Goal: Find specific page/section: Find specific page/section

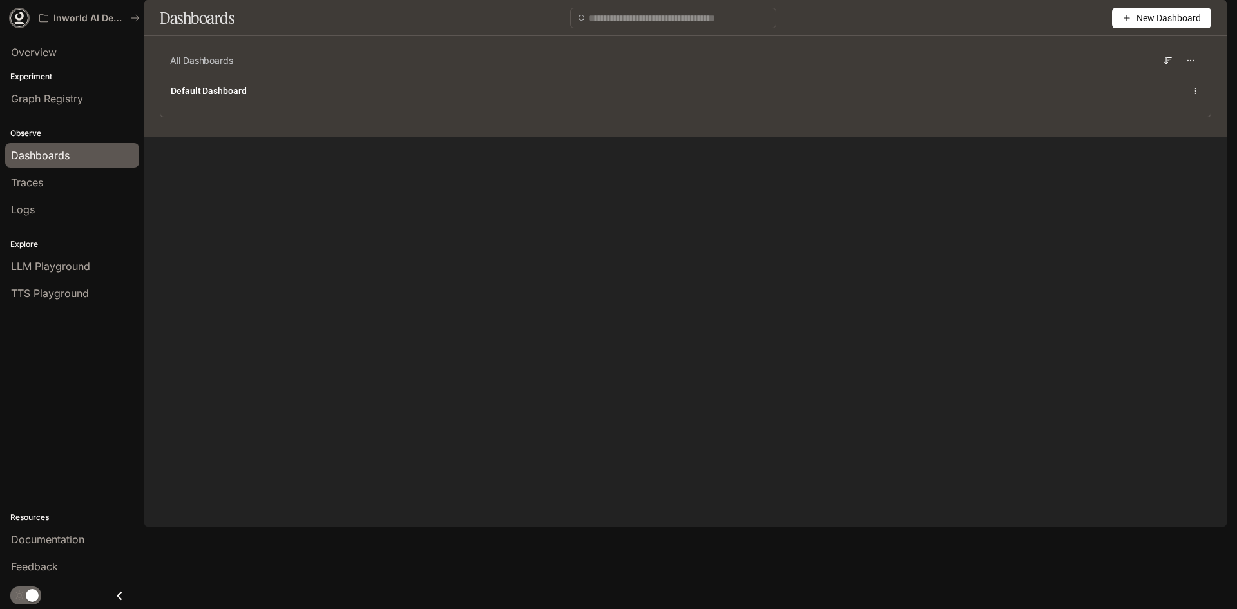
click at [21, 25] on link at bounding box center [19, 18] width 18 height 18
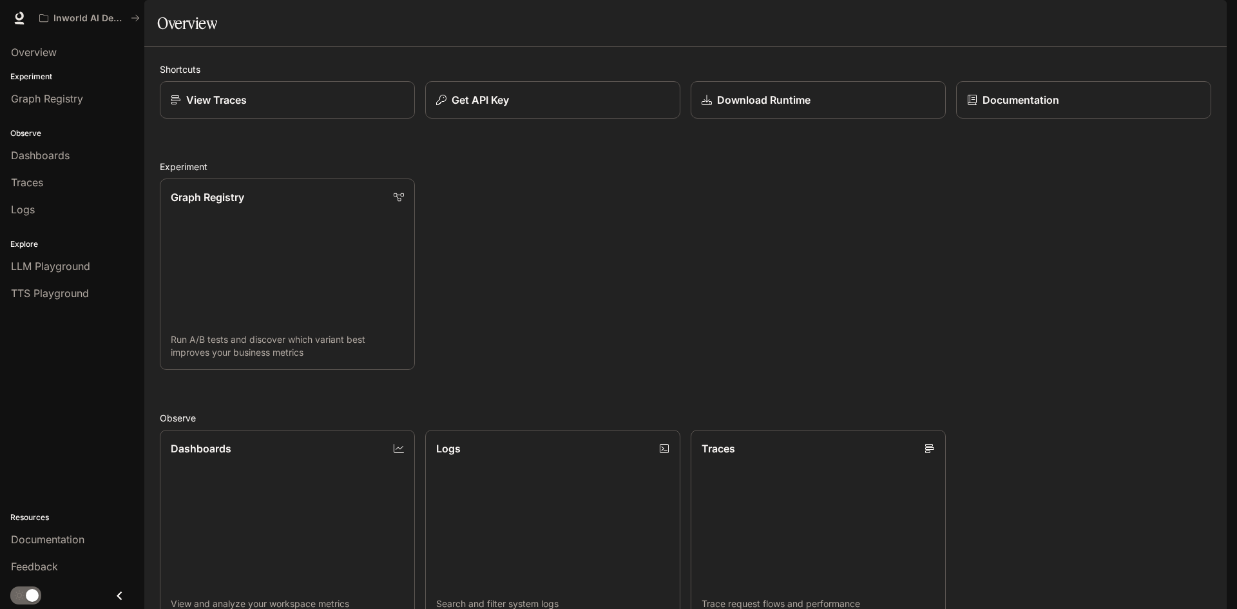
click at [8, 15] on div "Inworld AI Demos Documentation Documentation" at bounding box center [618, 18] width 1237 height 36
click at [12, 21] on link at bounding box center [19, 18] width 18 height 18
click at [17, 21] on icon at bounding box center [19, 18] width 13 height 13
click at [1207, 15] on img "button" at bounding box center [1209, 18] width 18 height 18
click at [15, 155] on div at bounding box center [618, 304] width 1237 height 609
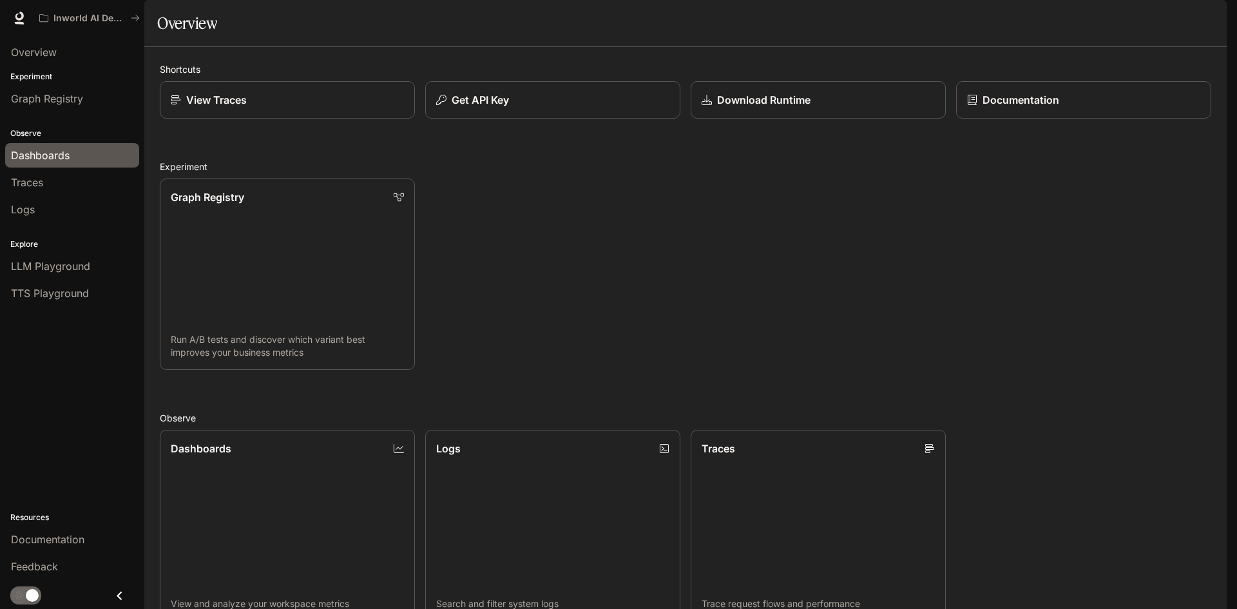
click at [15, 155] on span "Dashboards" at bounding box center [40, 155] width 59 height 15
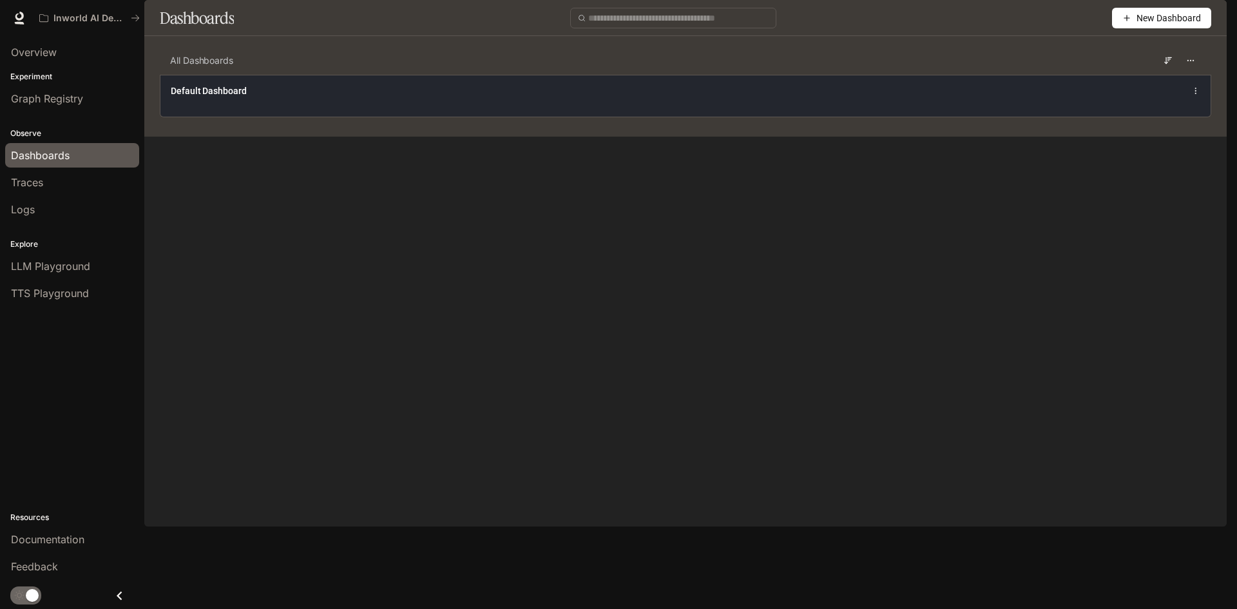
click at [220, 97] on span "Default Dashboard" at bounding box center [209, 90] width 76 height 13
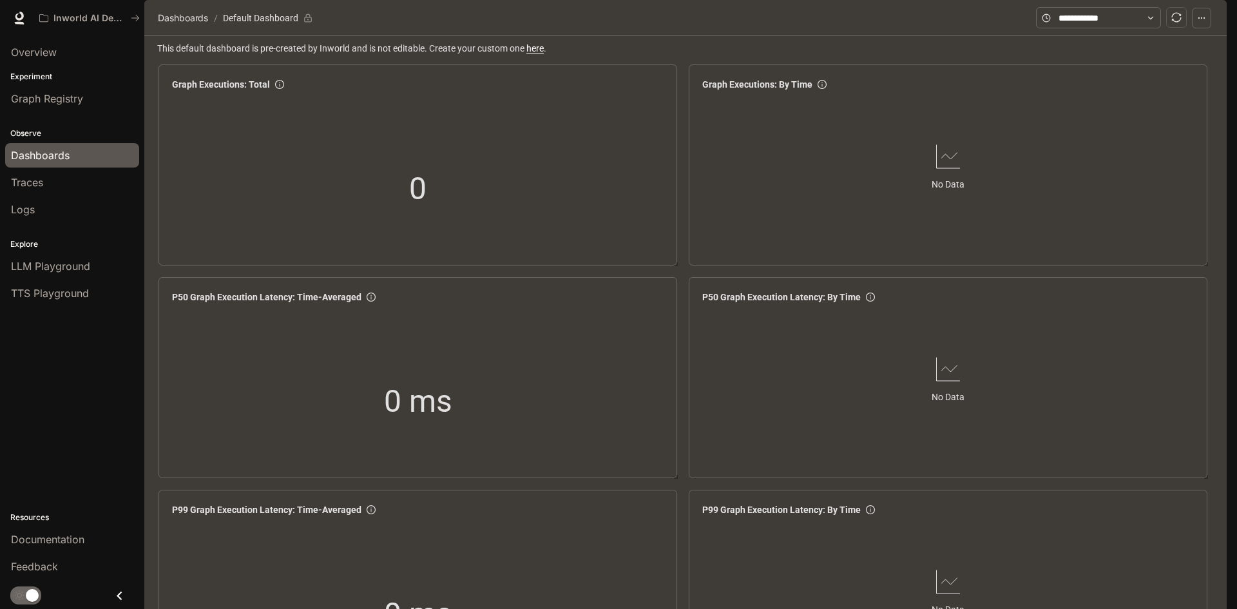
scroll to position [1490, 0]
